Goal: Transaction & Acquisition: Purchase product/service

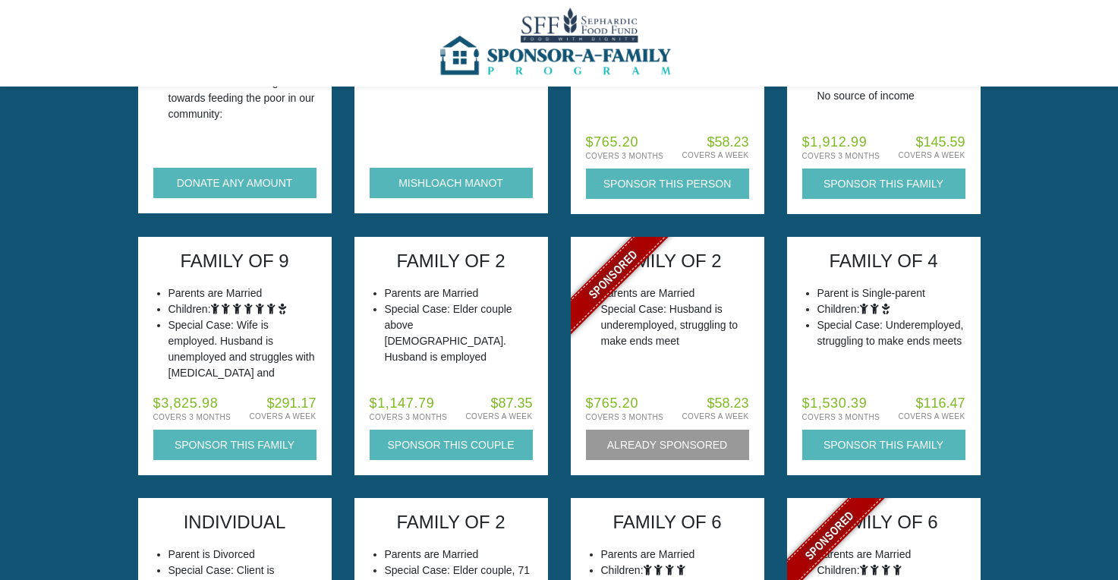
scroll to position [186, 0]
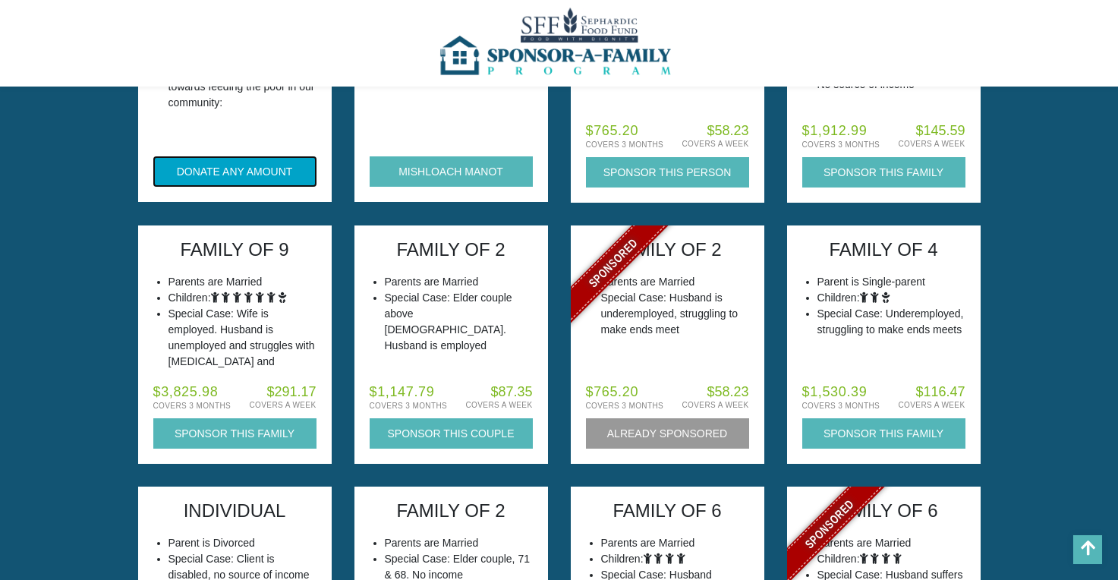
click at [280, 169] on button "DONATE ANY AMOUNT" at bounding box center [234, 171] width 163 height 30
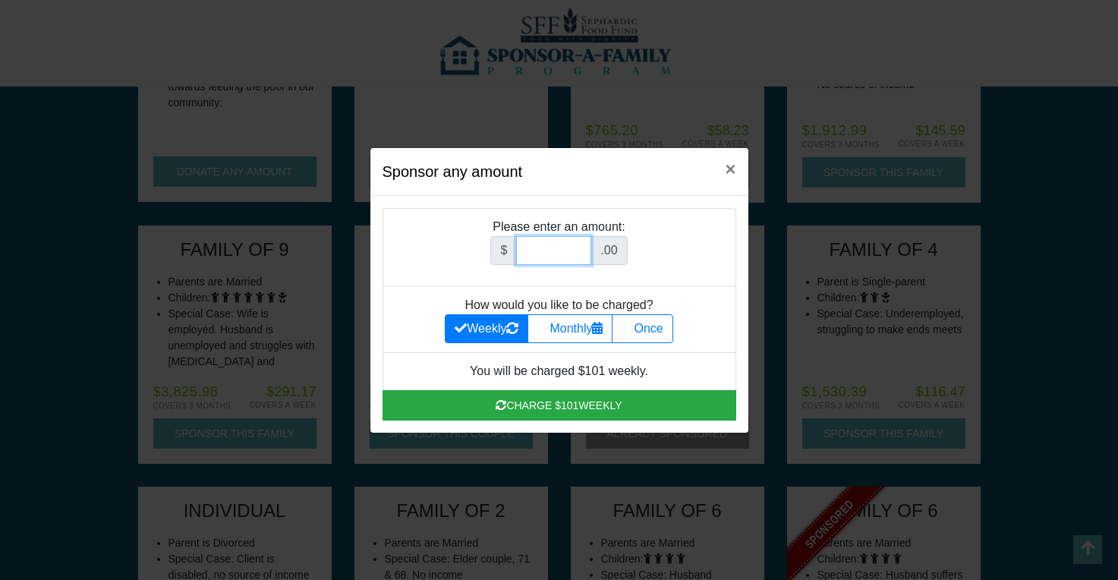
click at [559, 259] on input "Amount (to the nearest dollar)" at bounding box center [553, 250] width 75 height 29
type input "180"
click at [672, 335] on label "Once" at bounding box center [642, 328] width 61 height 29
click at [631, 329] on input "Once" at bounding box center [627, 325] width 10 height 10
radio input "true"
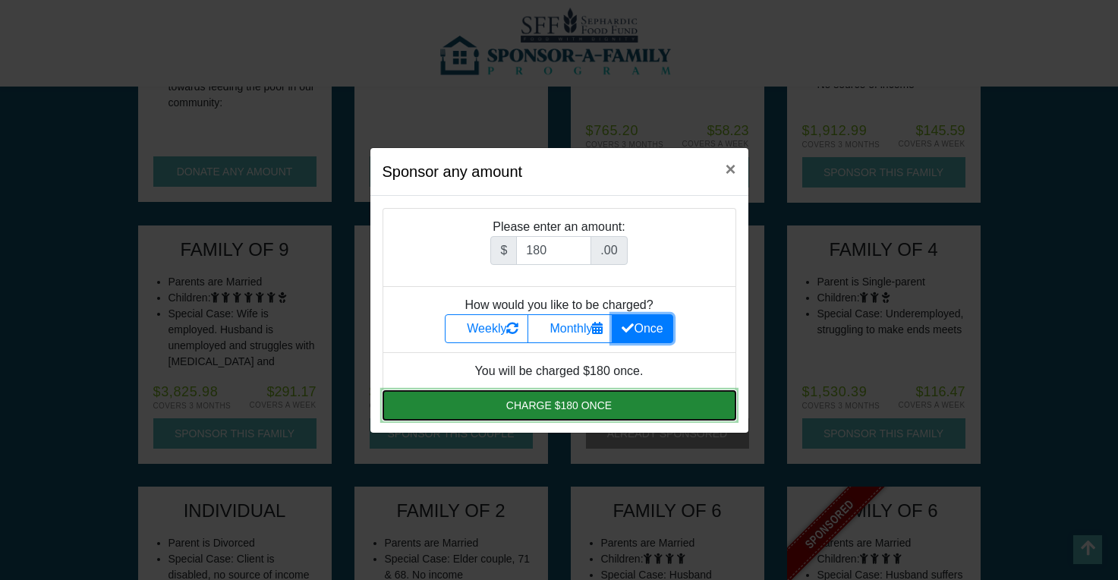
click at [628, 413] on button "Charge $180 once" at bounding box center [560, 405] width 354 height 30
